Goal: Transaction & Acquisition: Purchase product/service

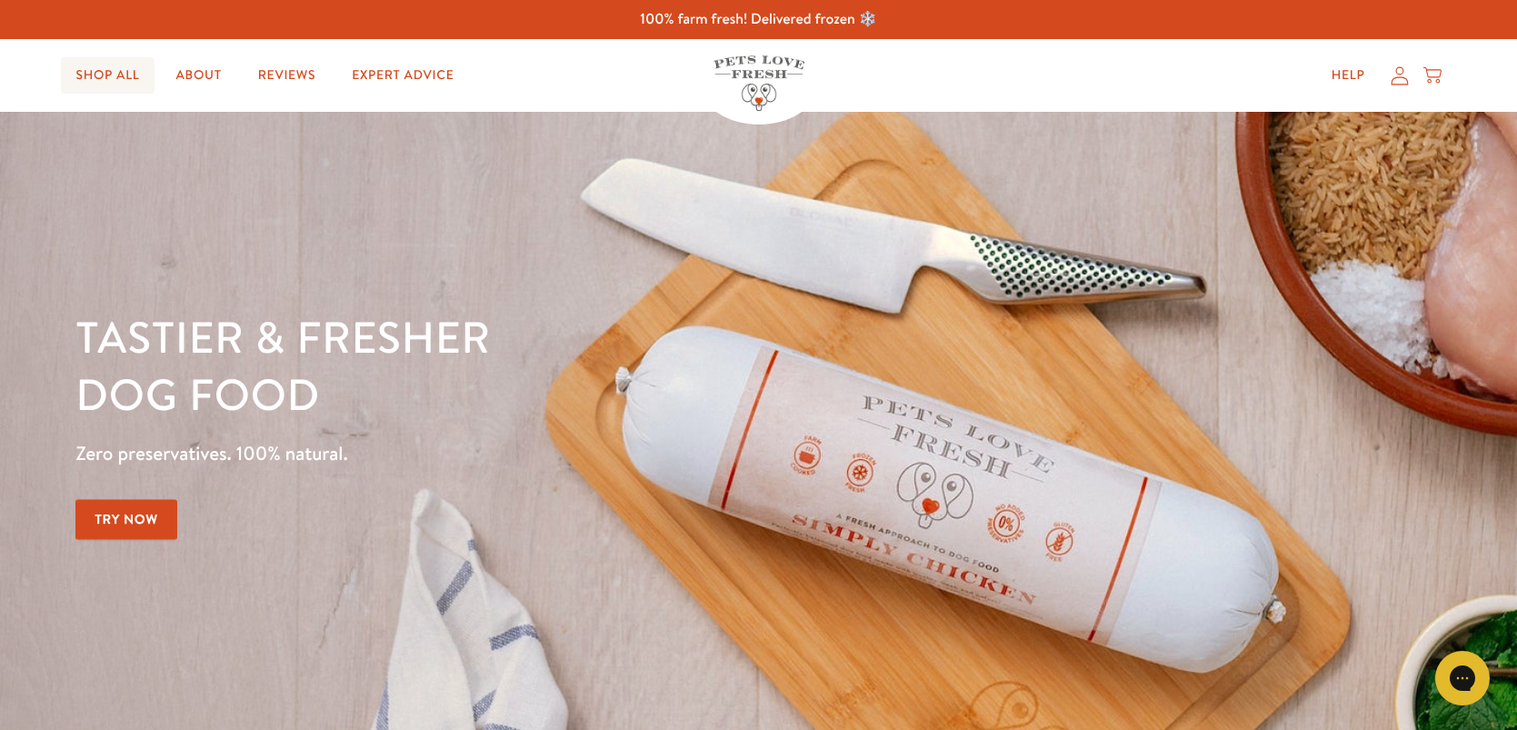
click at [95, 84] on link "Shop All" at bounding box center [107, 75] width 93 height 36
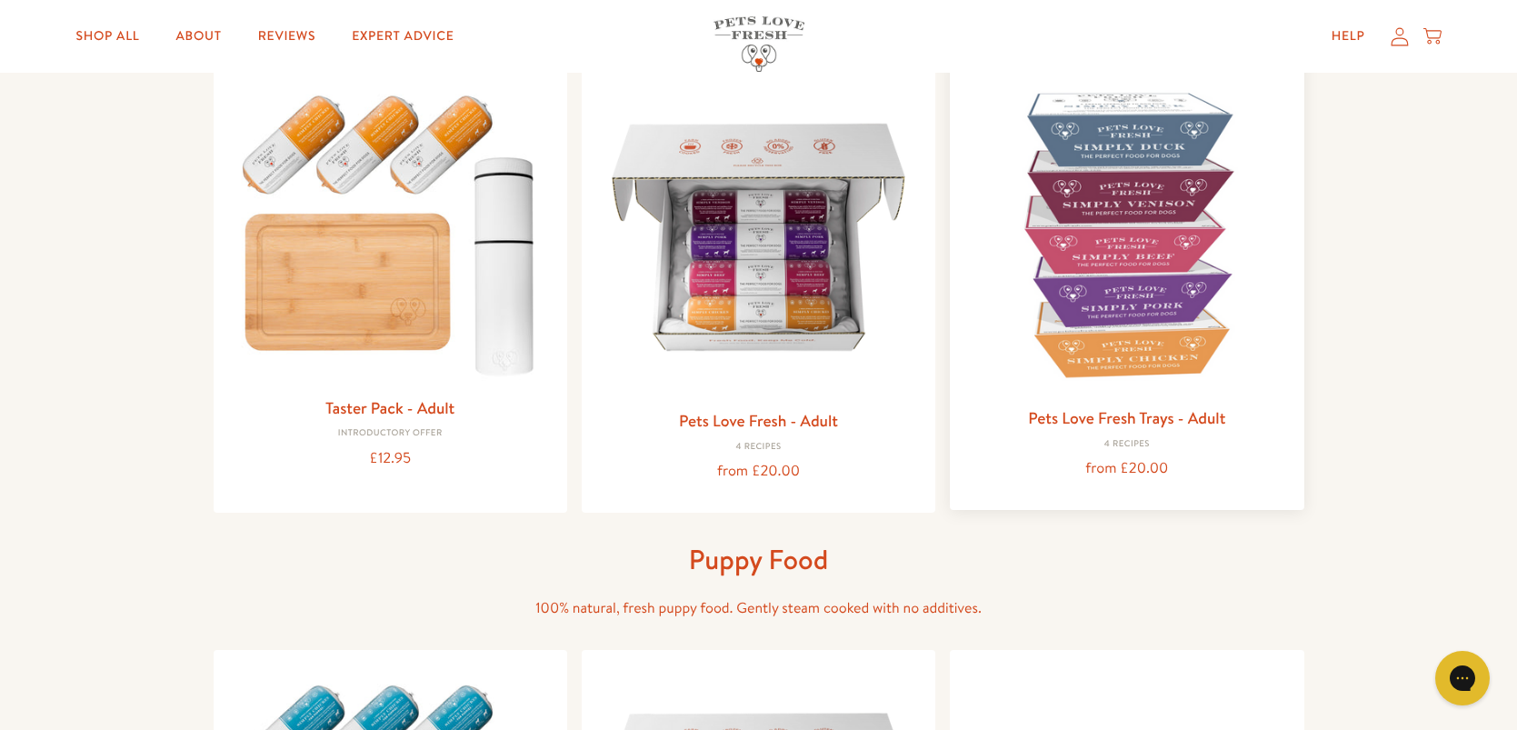
click at [1091, 248] on img at bounding box center [1126, 234] width 324 height 324
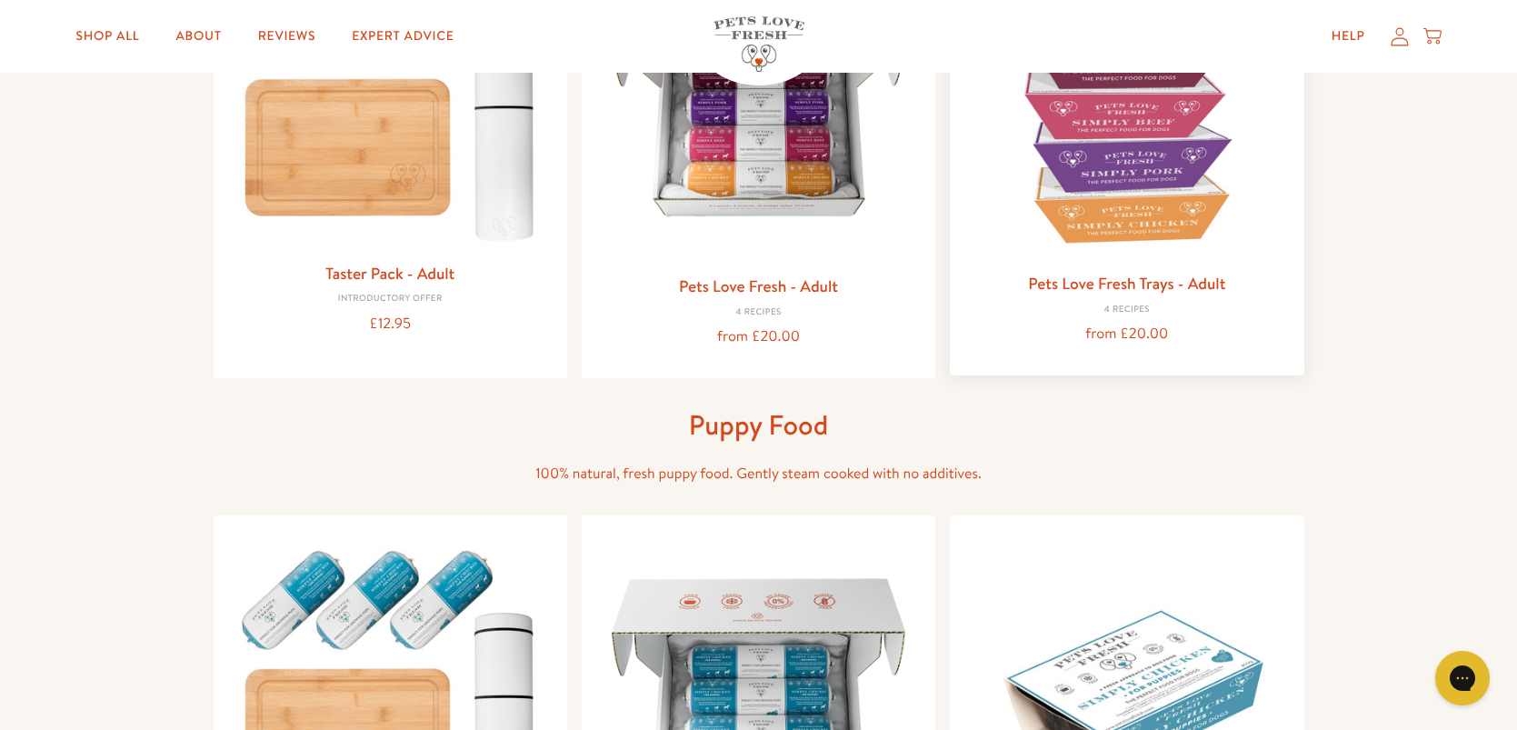
scroll to position [145, 0]
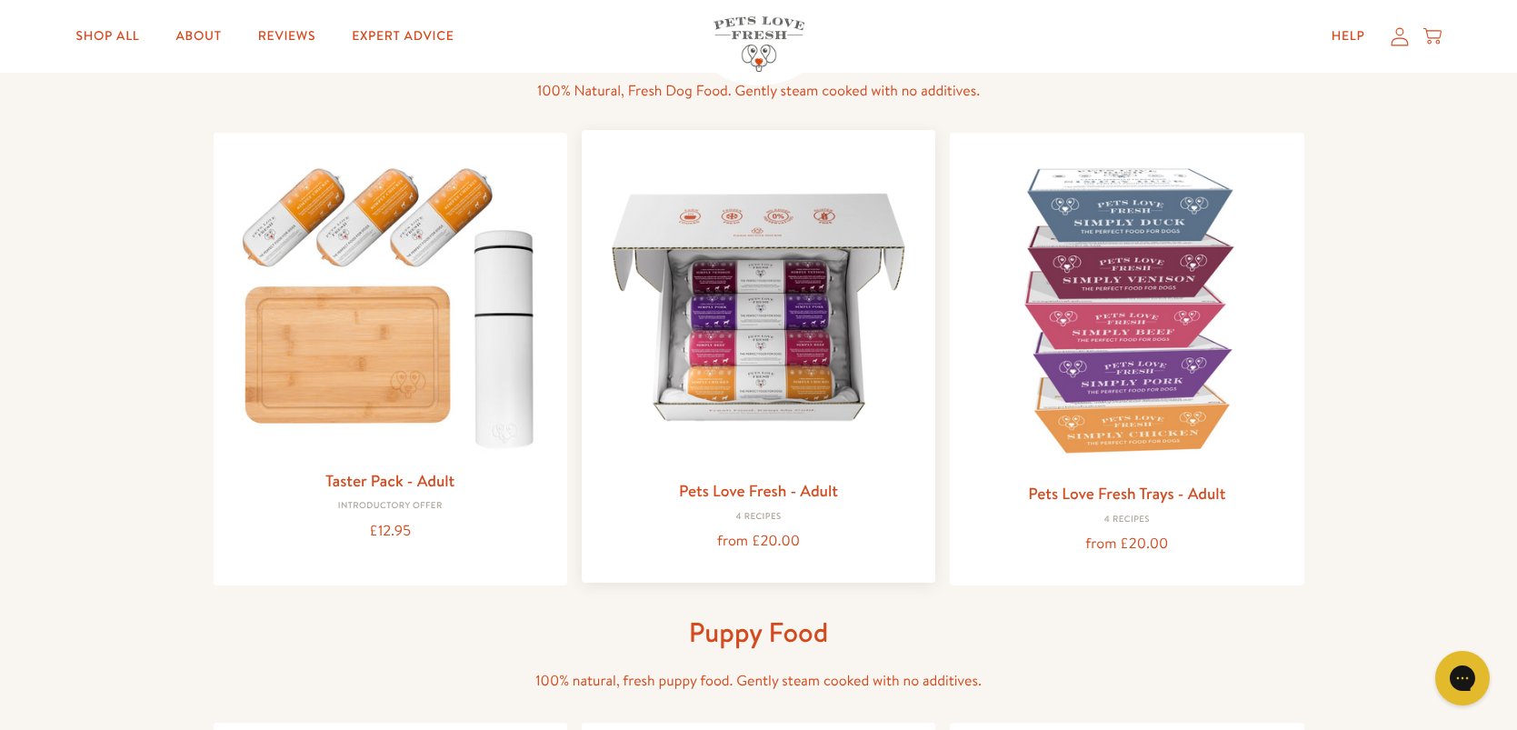
click at [663, 354] on img at bounding box center [758, 307] width 324 height 324
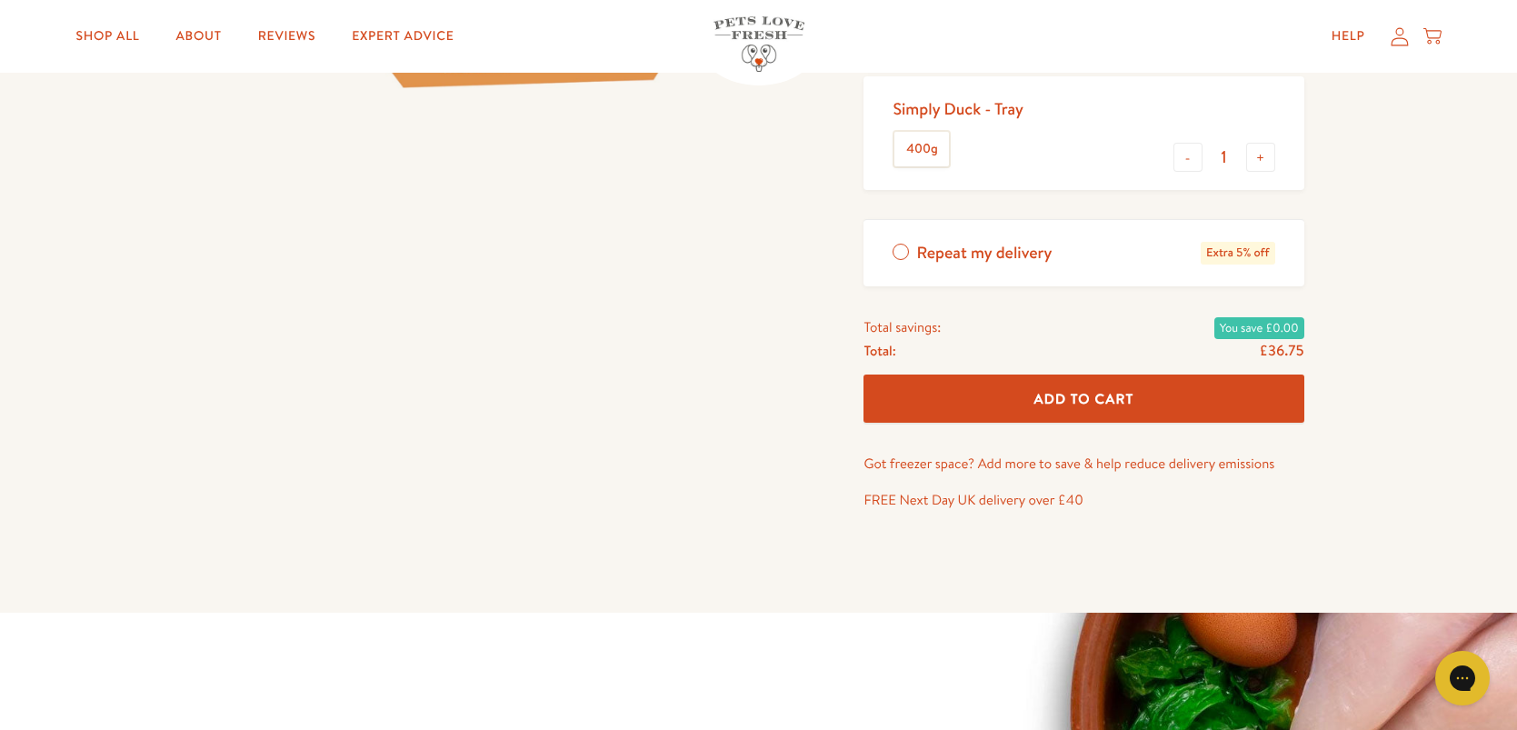
scroll to position [690, 0]
